Goal: Information Seeking & Learning: Learn about a topic

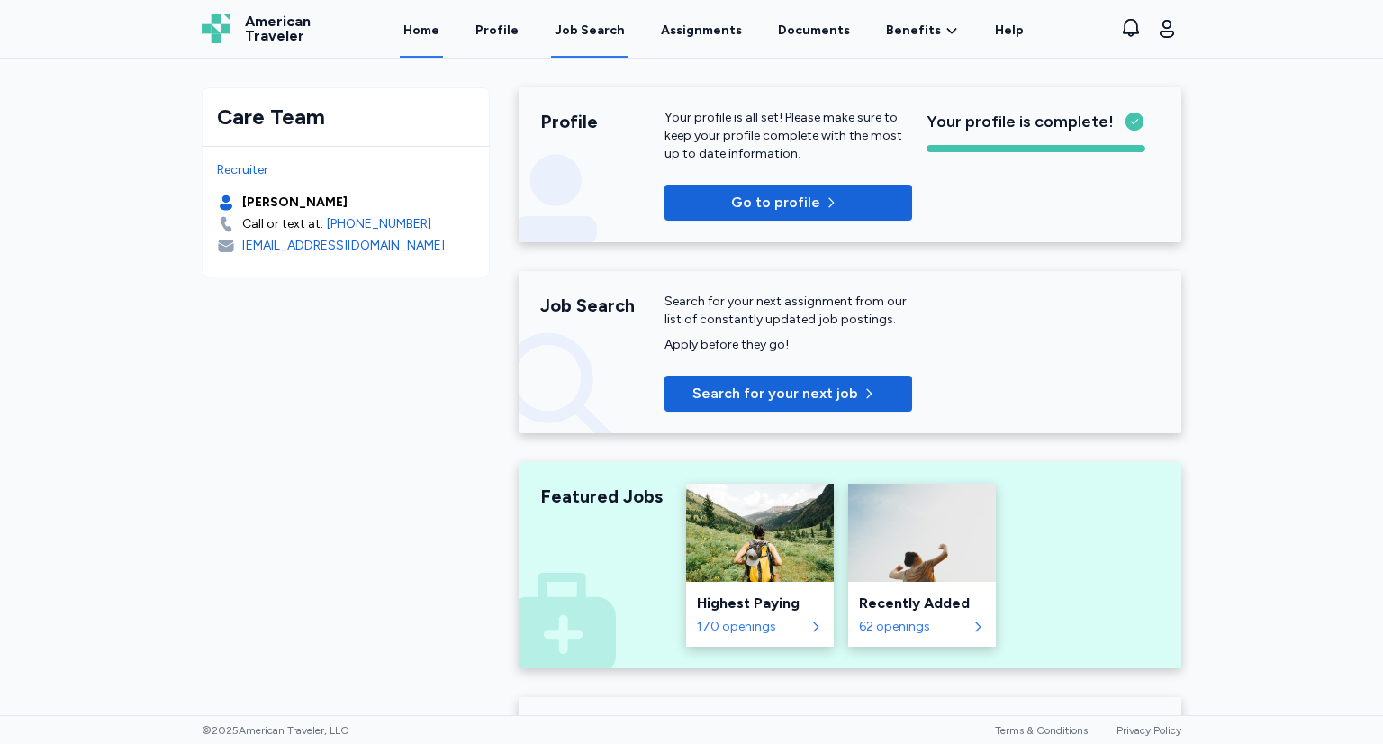
click at [588, 33] on div "Job Search" at bounding box center [590, 31] width 70 height 18
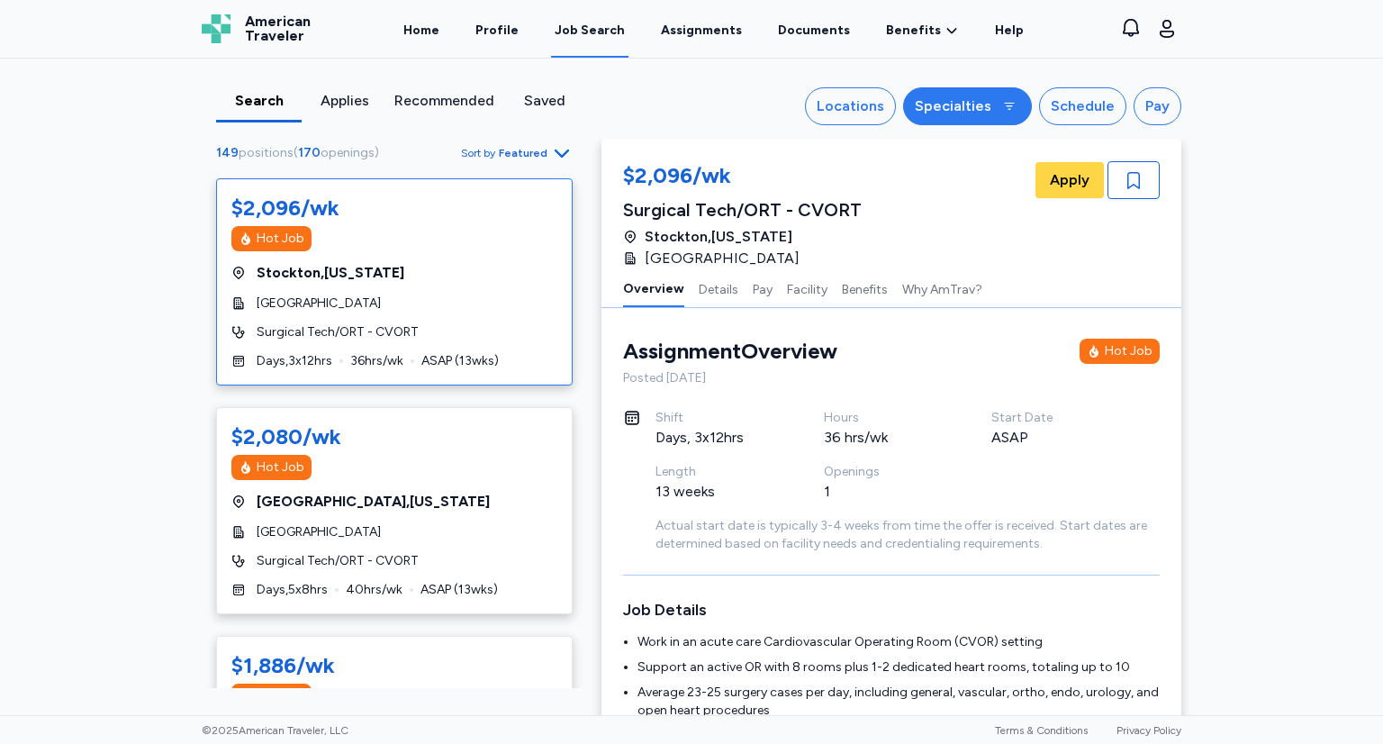
click at [941, 113] on div "Specialties" at bounding box center [953, 106] width 77 height 22
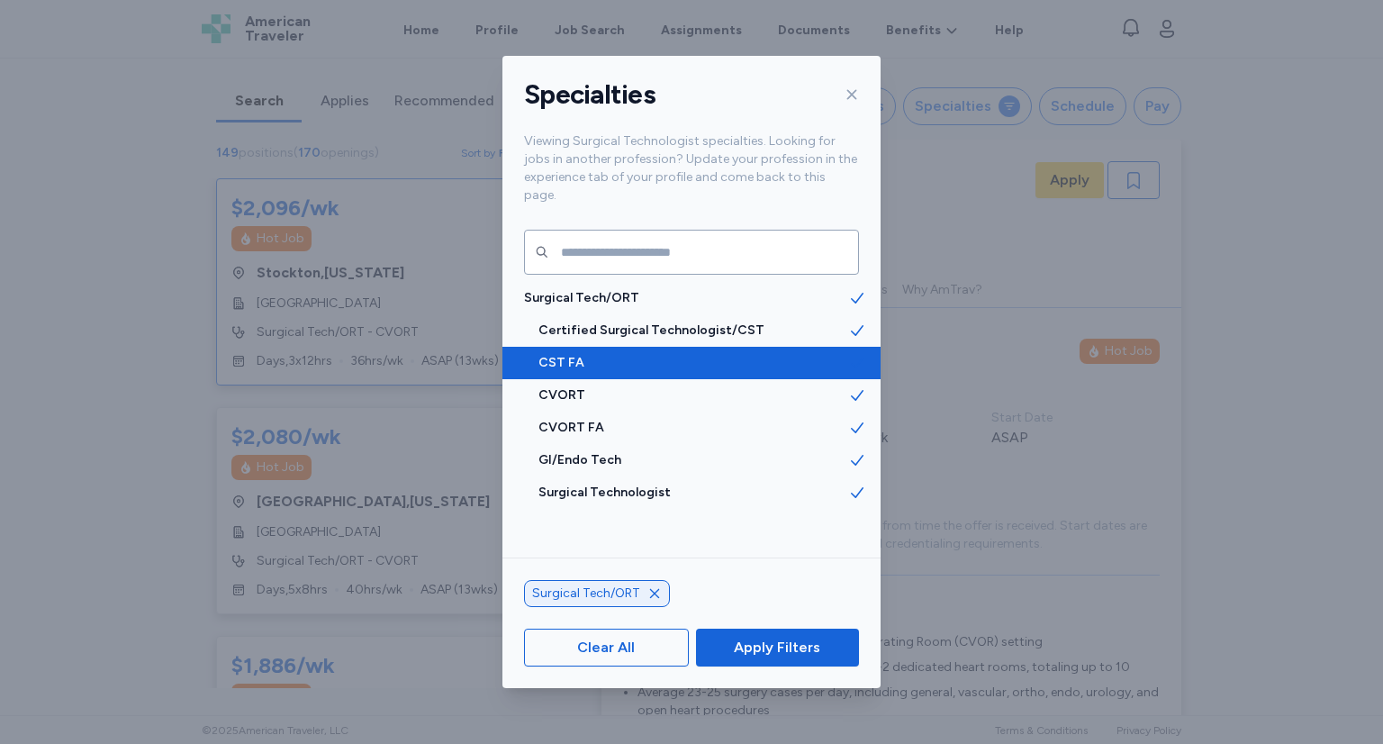
click at [673, 355] on div "CST FA" at bounding box center [691, 363] width 378 height 32
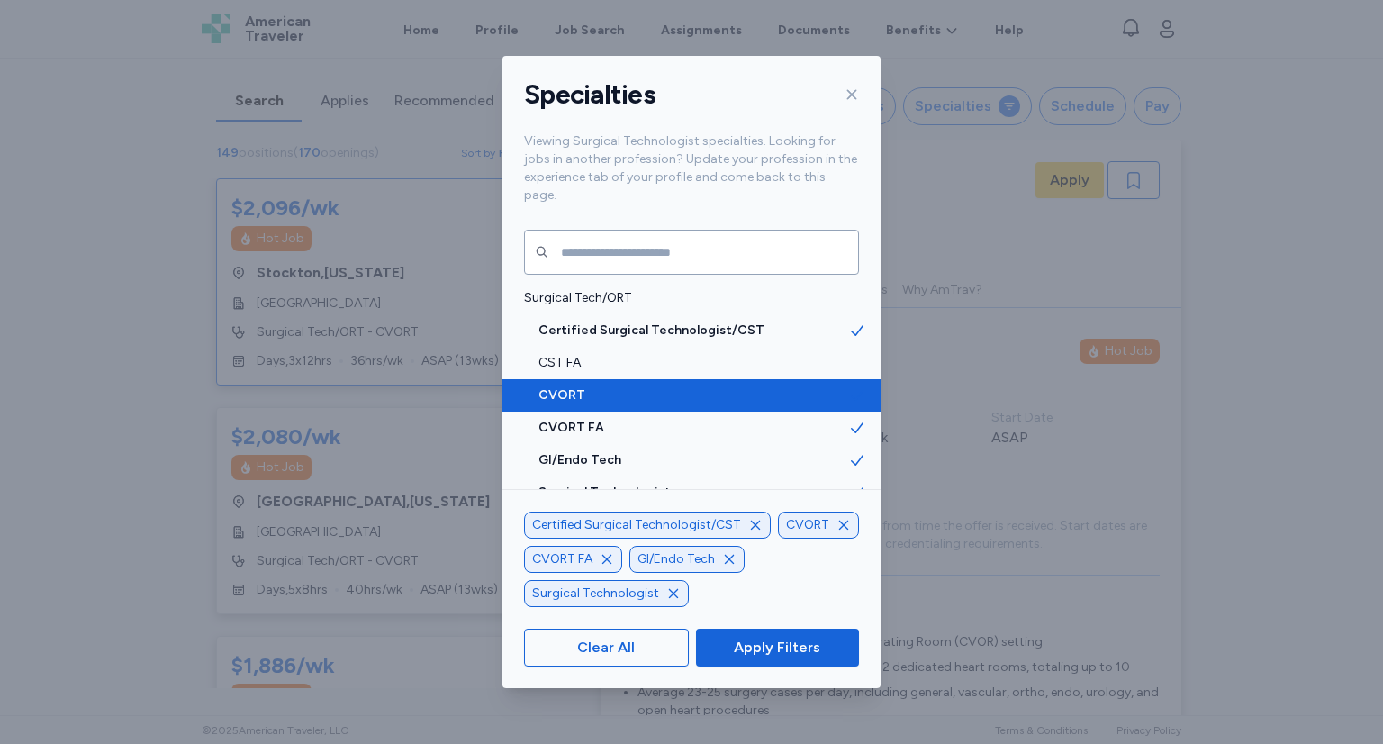
click at [677, 386] on span "CVORT" at bounding box center [693, 395] width 310 height 18
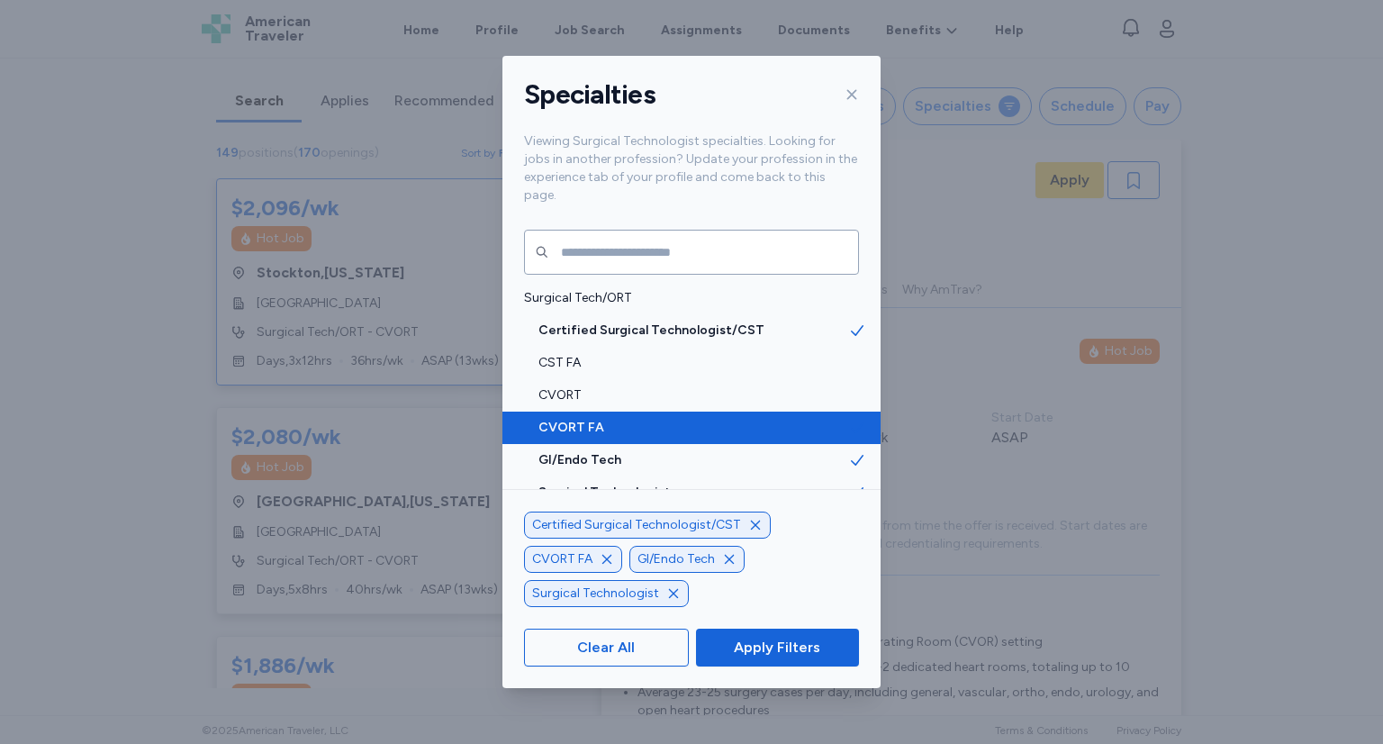
click at [666, 419] on span "CVORT FA" at bounding box center [693, 428] width 310 height 18
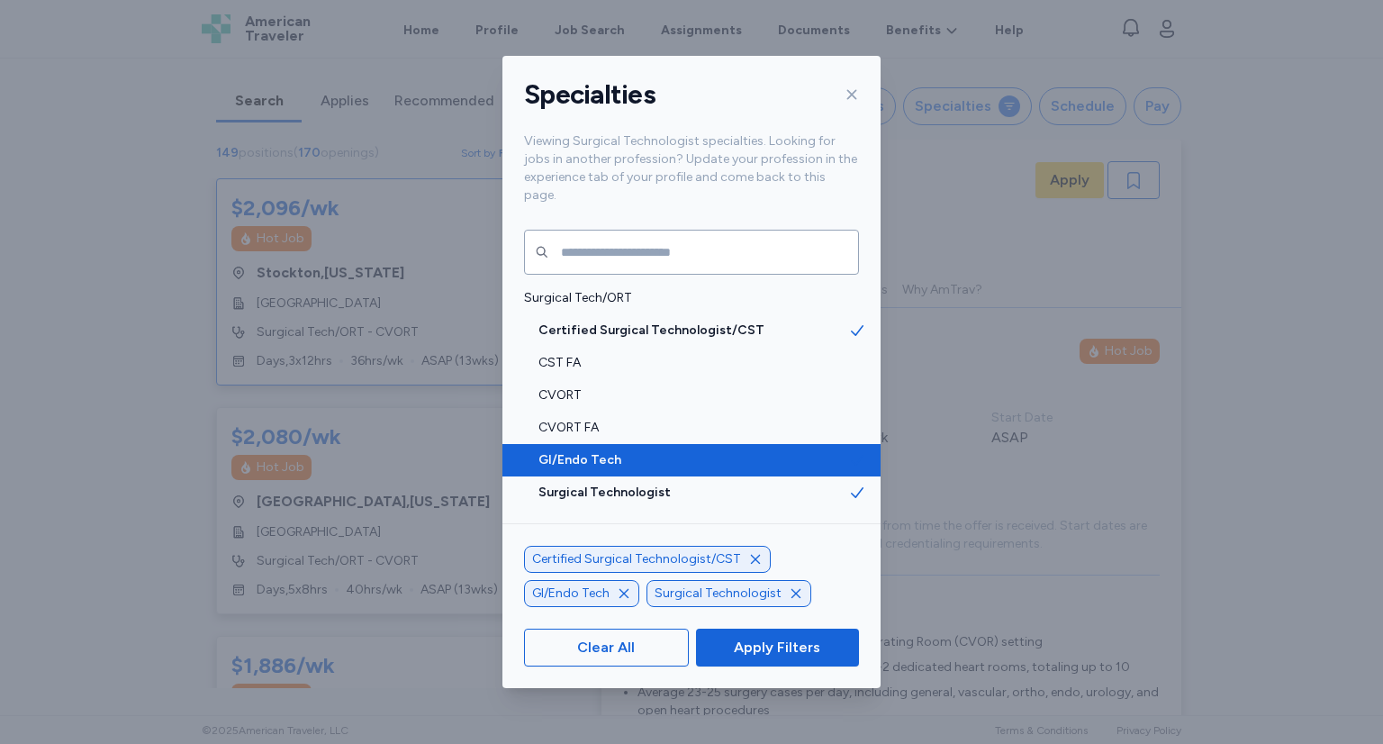
click at [654, 451] on span "GI/Endo Tech" at bounding box center [693, 460] width 310 height 18
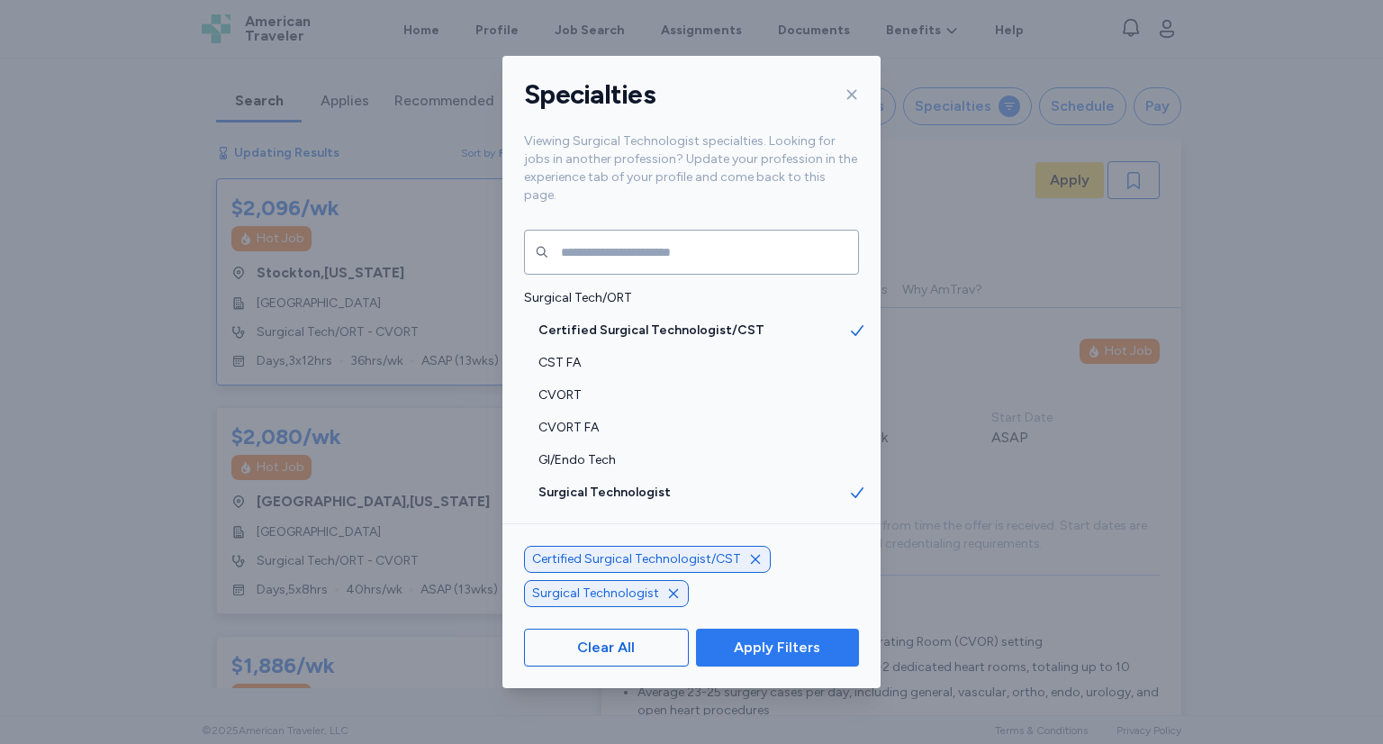
click at [801, 644] on span "Apply Filters" at bounding box center [777, 647] width 86 height 22
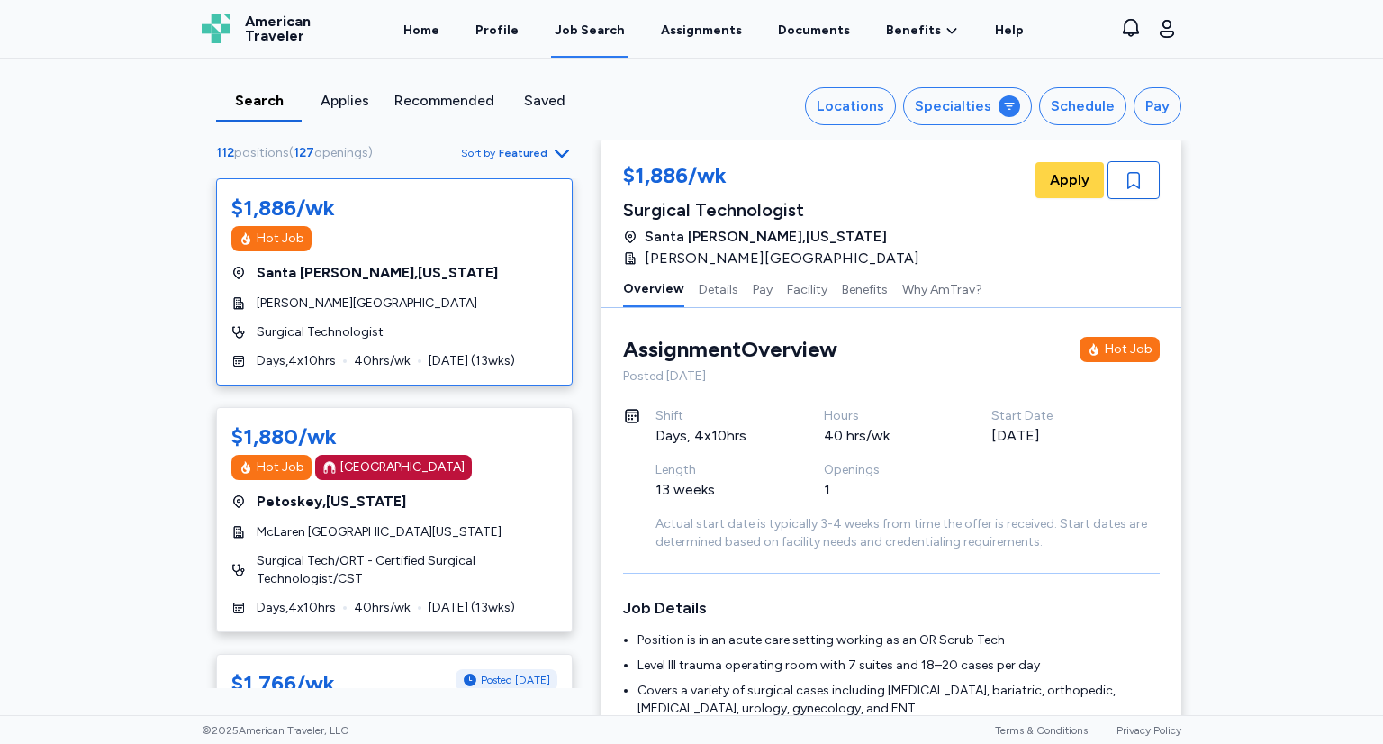
click at [490, 148] on span "Sort by" at bounding box center [478, 153] width 34 height 14
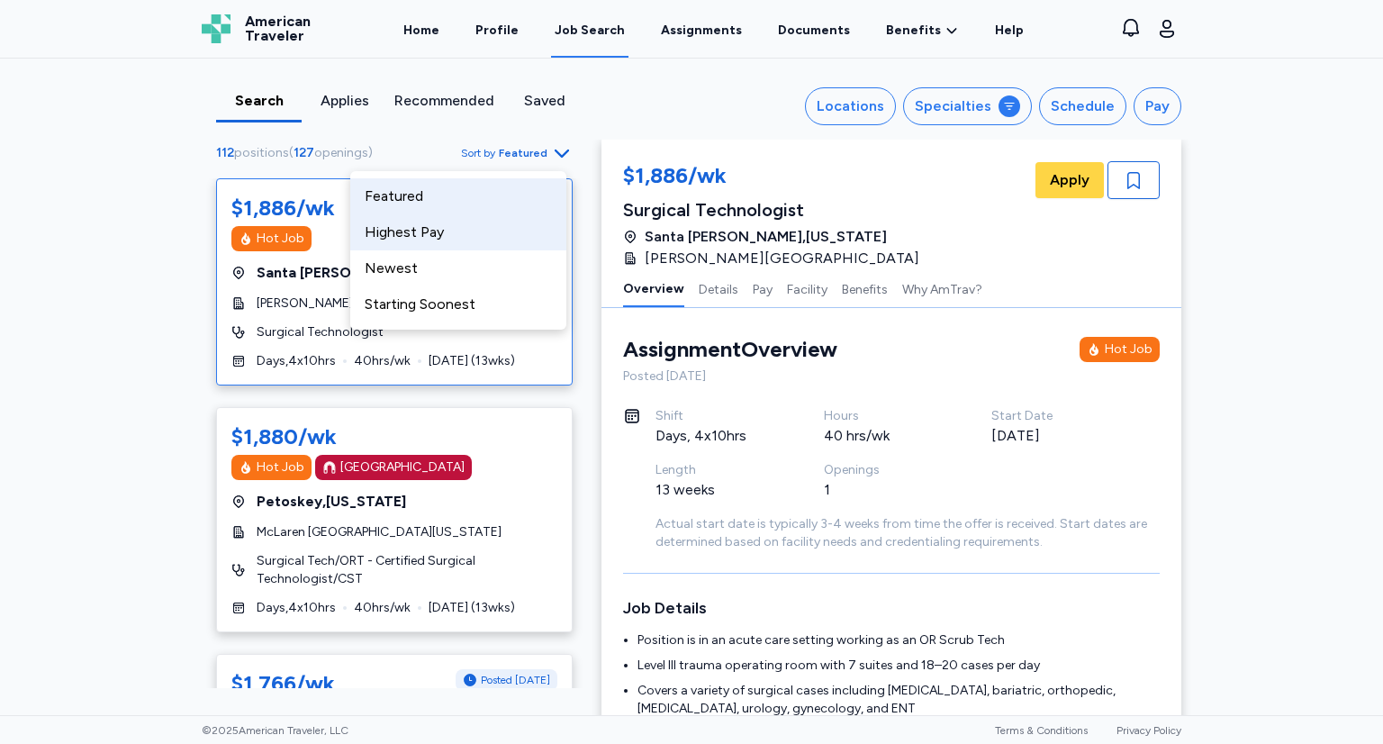
click at [469, 231] on div "Highest Pay" at bounding box center [458, 232] width 216 height 36
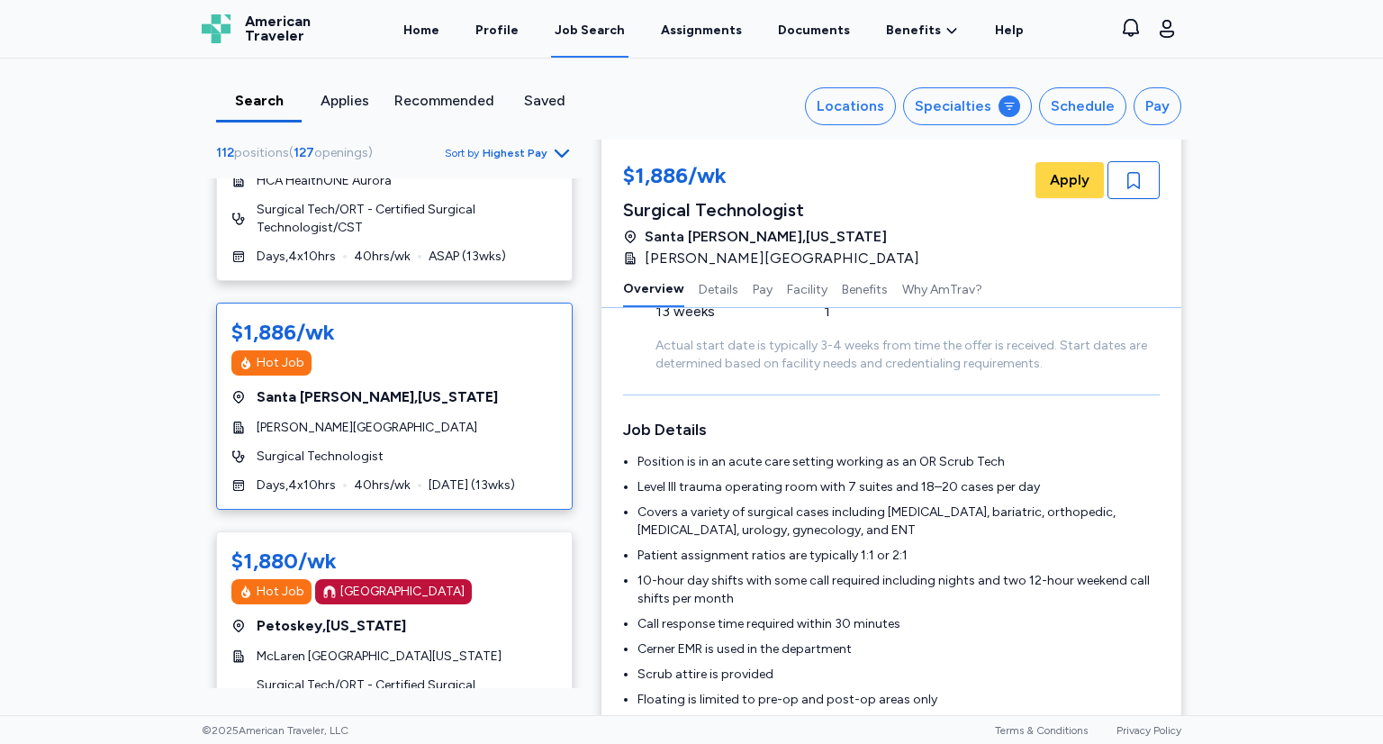
scroll to position [9992, 0]
